Goal: Task Accomplishment & Management: Manage account settings

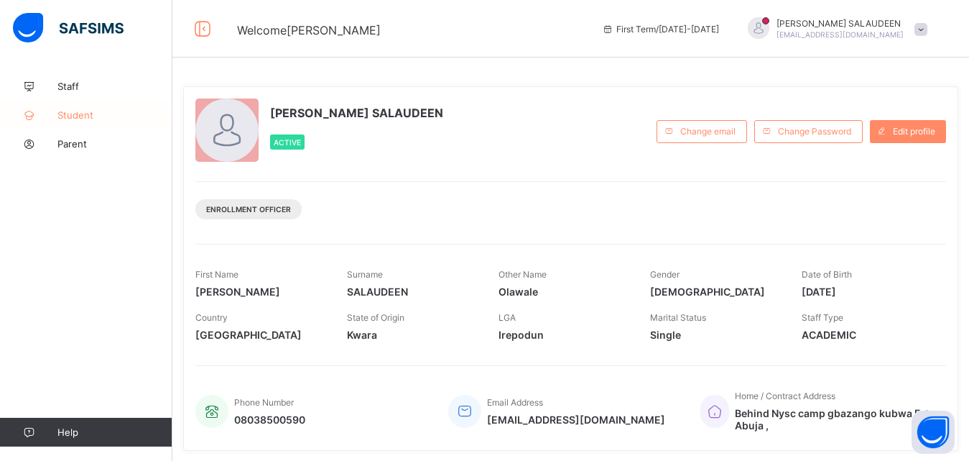
click at [80, 111] on span "Student" at bounding box center [114, 114] width 115 height 11
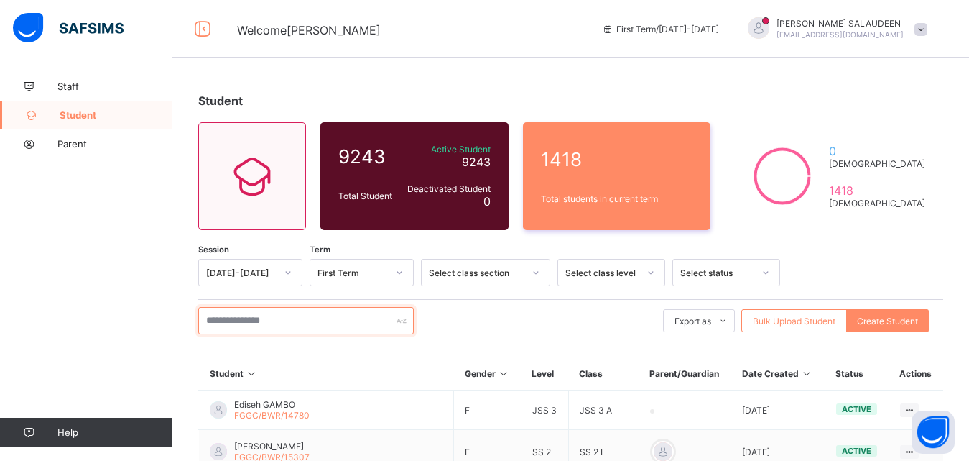
click at [282, 320] on input "text" at bounding box center [306, 320] width 216 height 27
click at [352, 315] on input "text" at bounding box center [306, 320] width 216 height 27
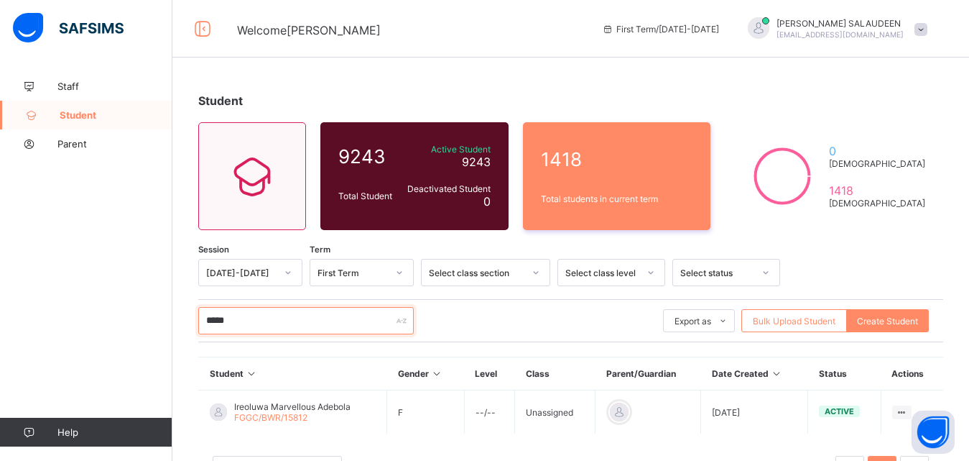
scroll to position [60, 0]
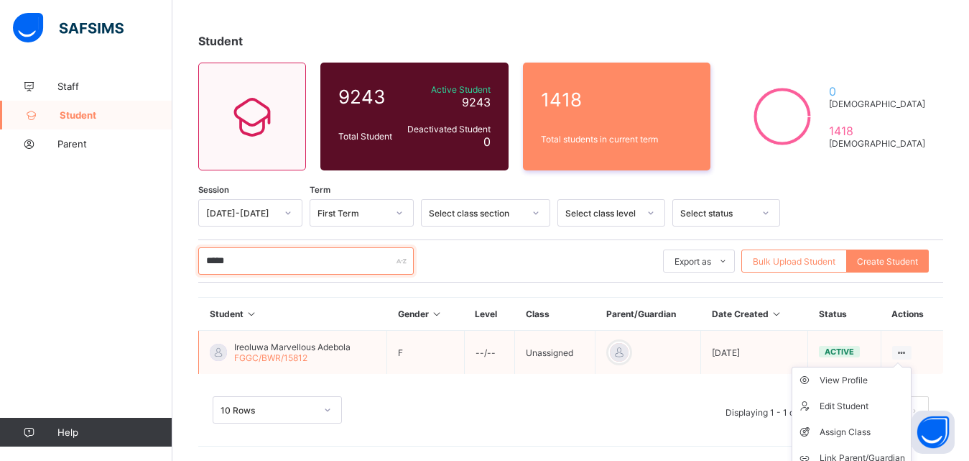
type input "*****"
click at [911, 367] on ul "View Profile Edit Student Assign Class Link Parent/Guardian Delete Student" at bounding box center [852, 432] width 120 height 131
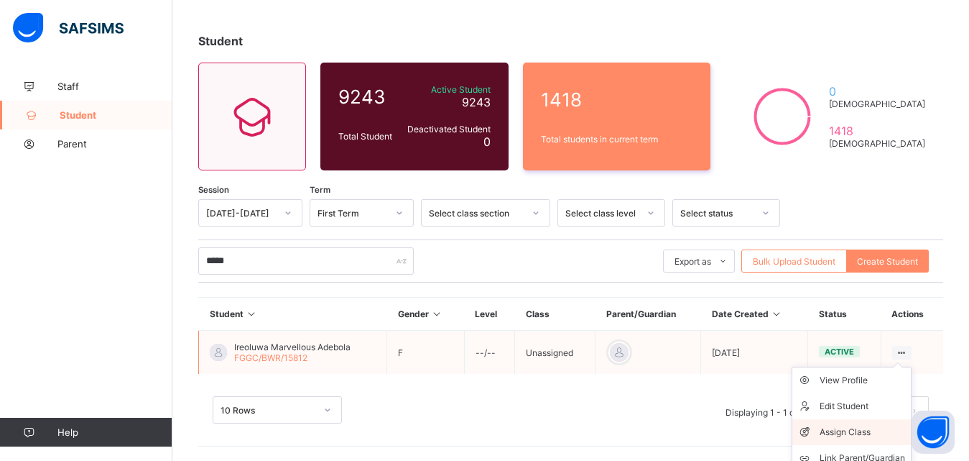
click at [853, 432] on div "Assign Class" at bounding box center [863, 432] width 86 height 14
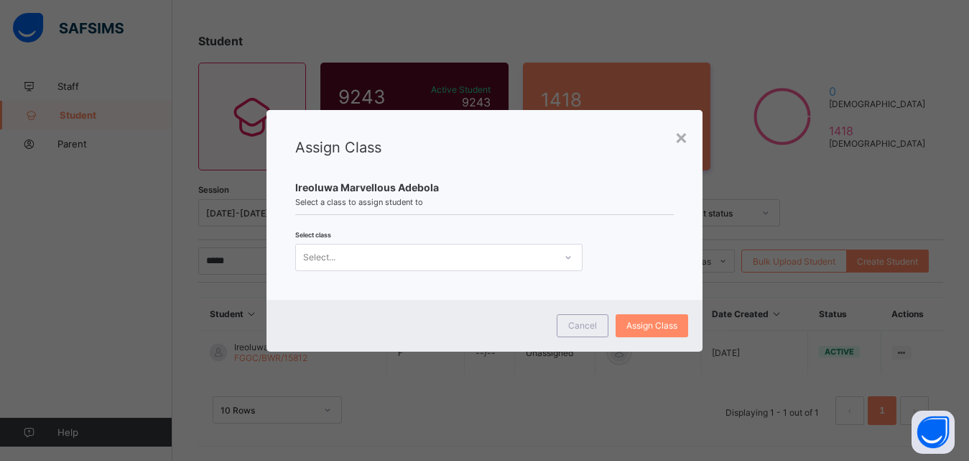
click at [387, 255] on div "Select..." at bounding box center [425, 257] width 259 height 20
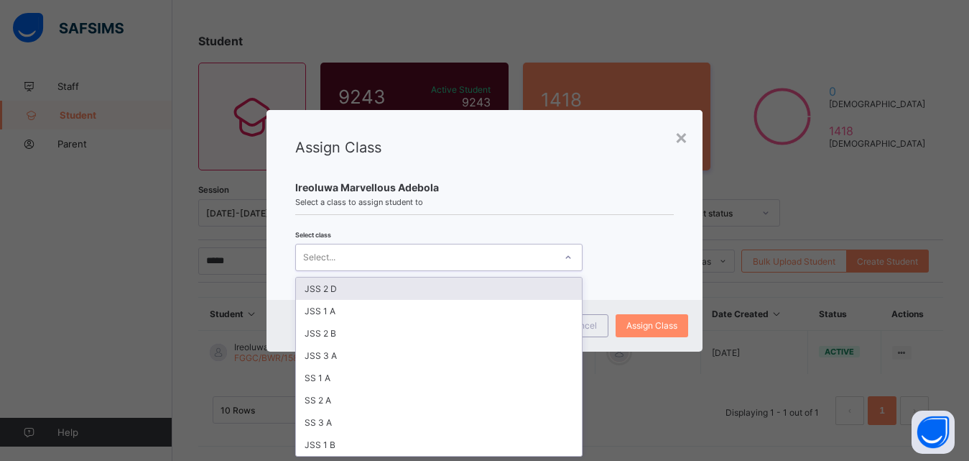
scroll to position [0, 0]
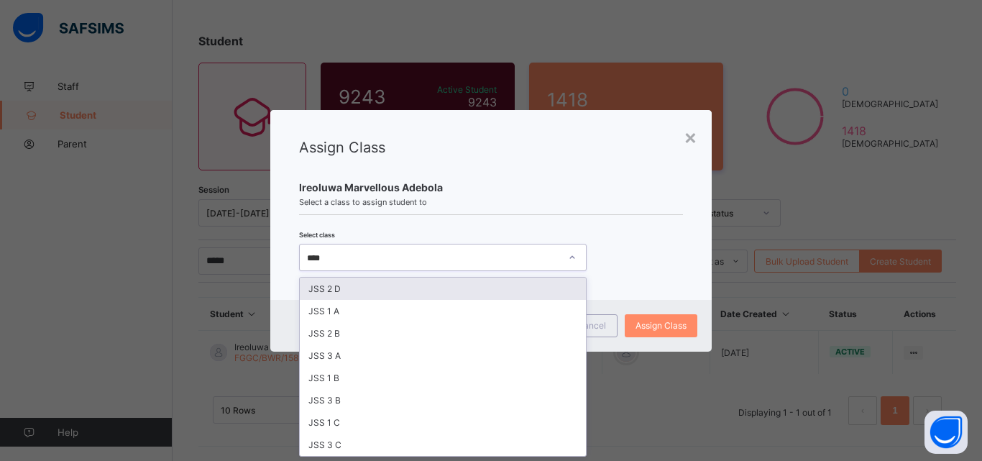
type input "*****"
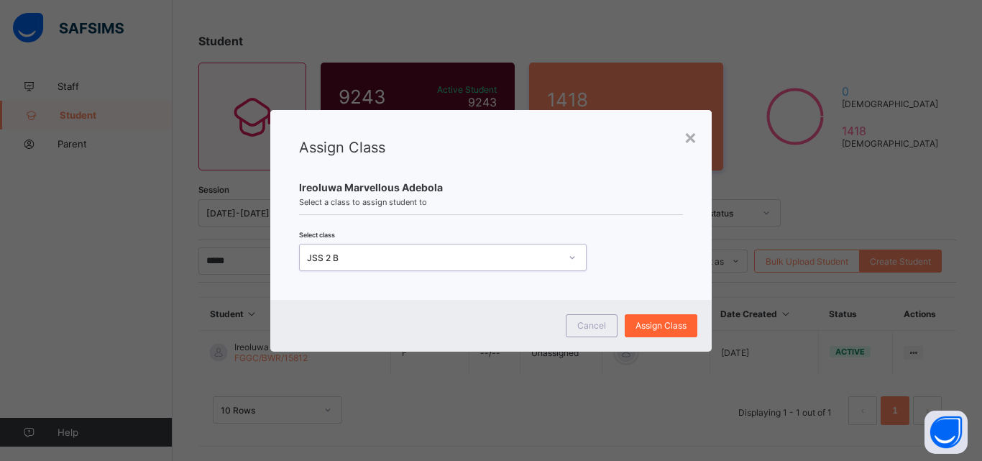
click at [648, 322] on span "Assign Class" at bounding box center [660, 325] width 51 height 11
